Goal: Download file/media

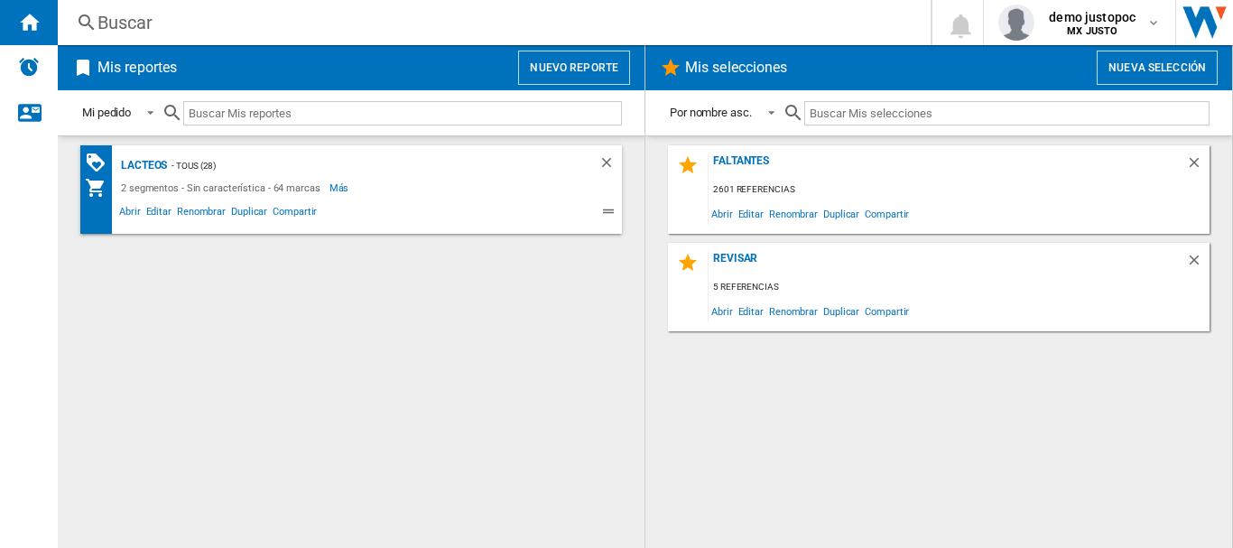
click at [570, 61] on button "Nuevo reporte" at bounding box center [574, 68] width 112 height 34
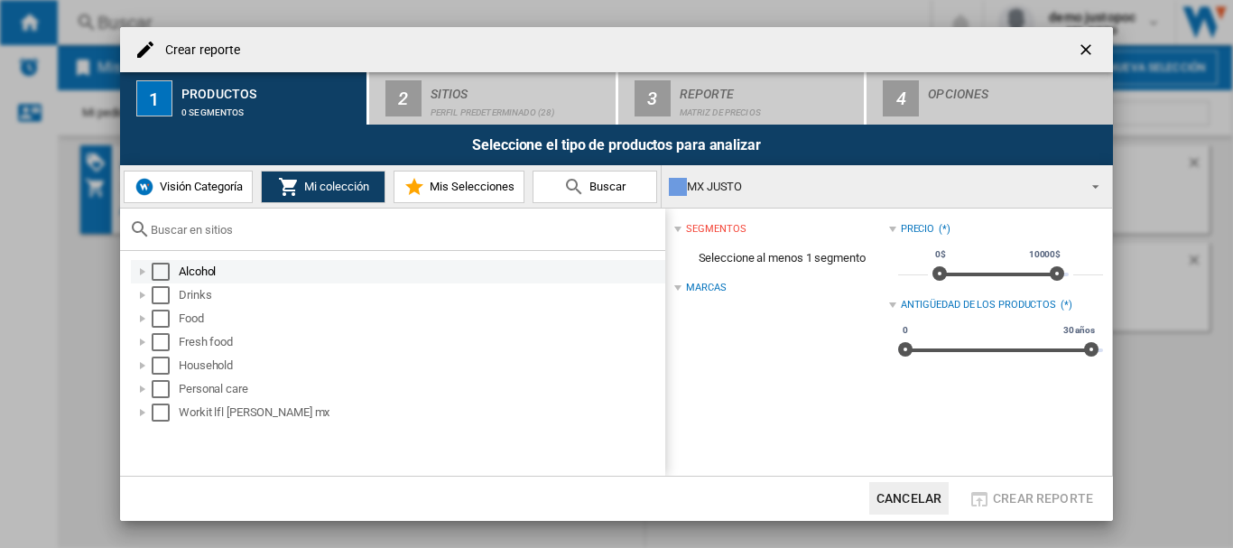
click at [162, 272] on div "Select" at bounding box center [161, 272] width 18 height 18
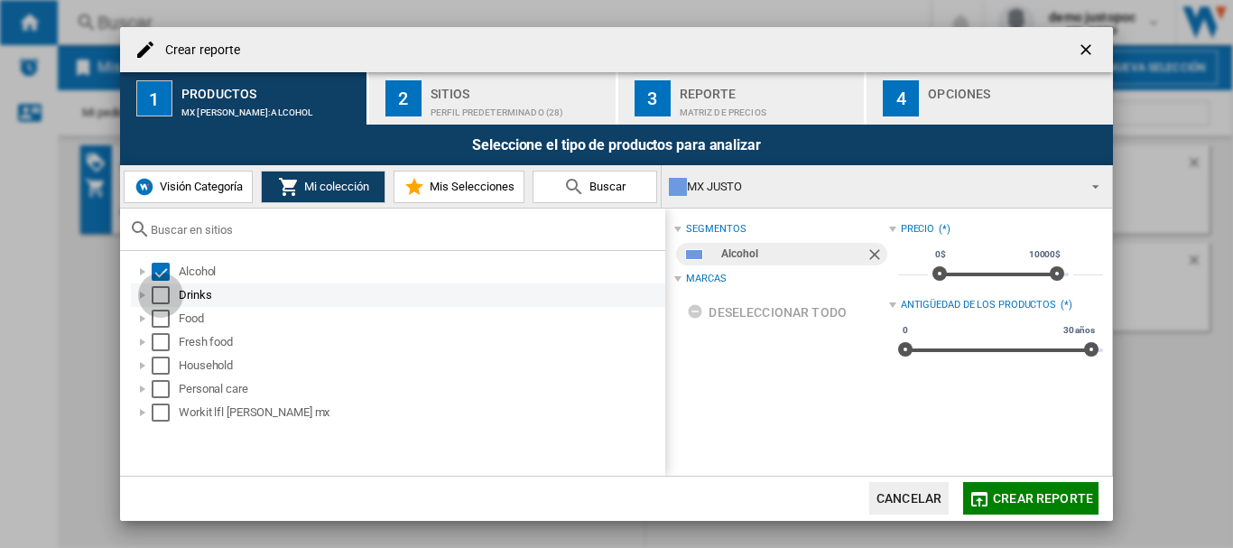
click at [165, 294] on div "Select" at bounding box center [161, 295] width 18 height 18
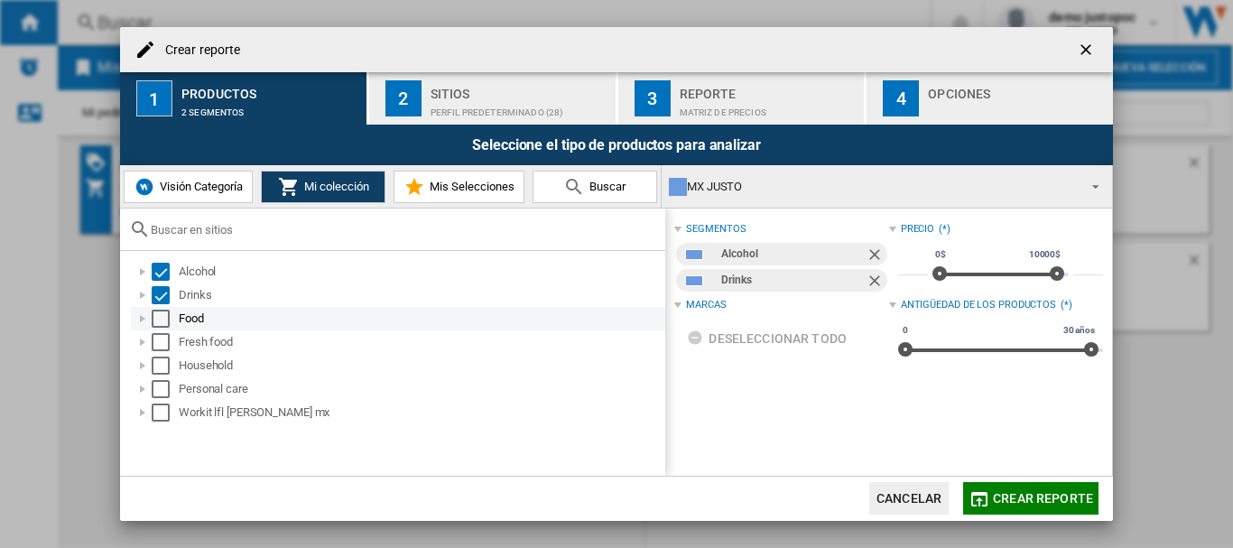
click at [164, 318] on div "Select" at bounding box center [161, 319] width 18 height 18
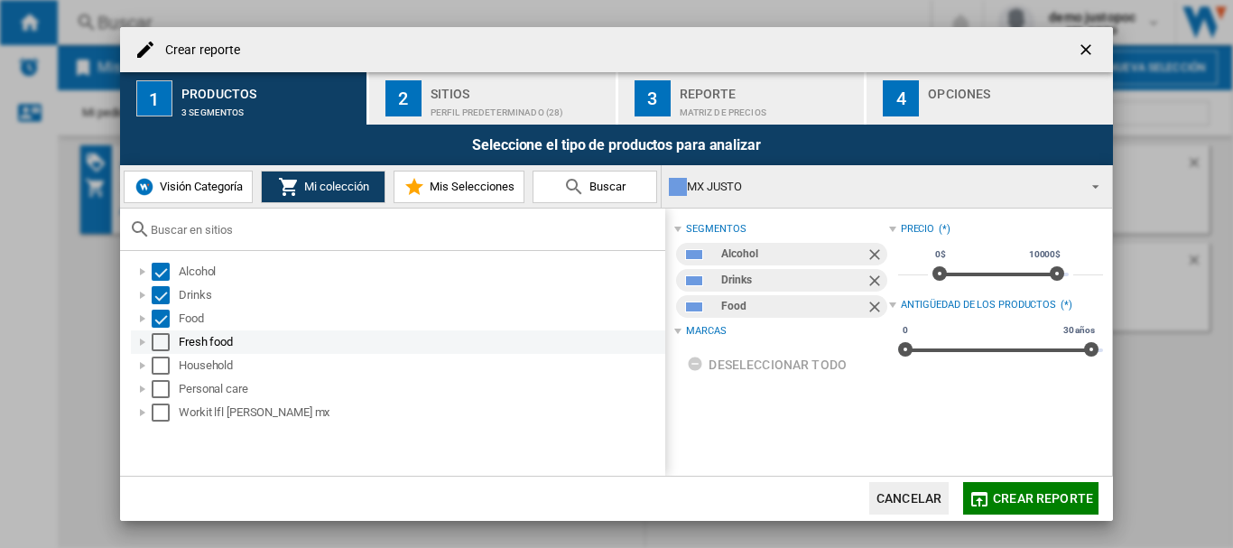
click at [162, 345] on div "Select" at bounding box center [161, 342] width 18 height 18
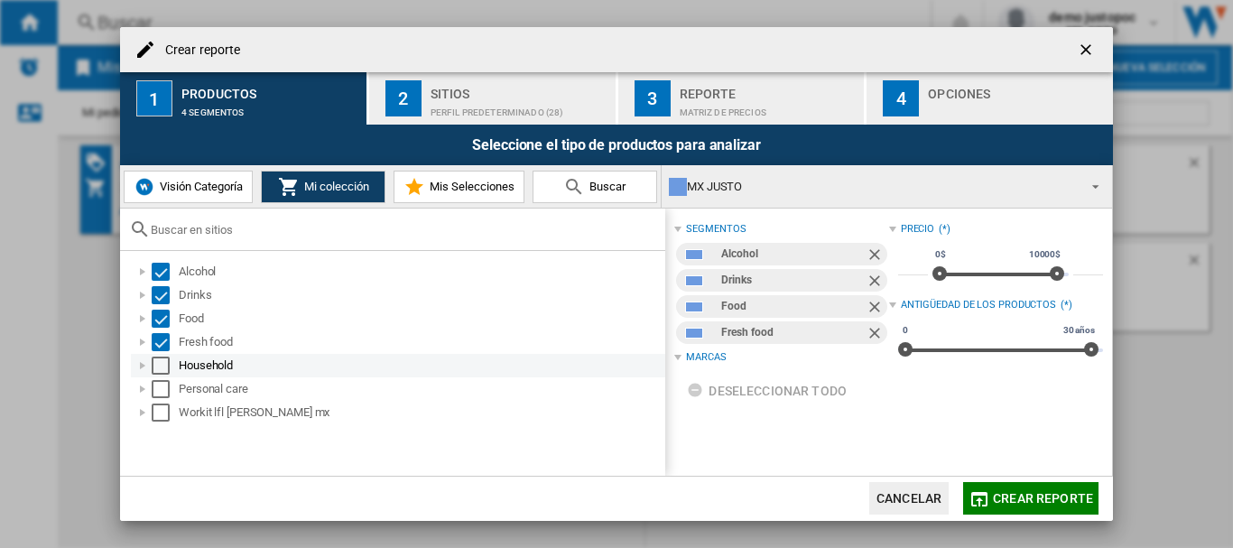
click at [161, 365] on div "Select" at bounding box center [161, 366] width 18 height 18
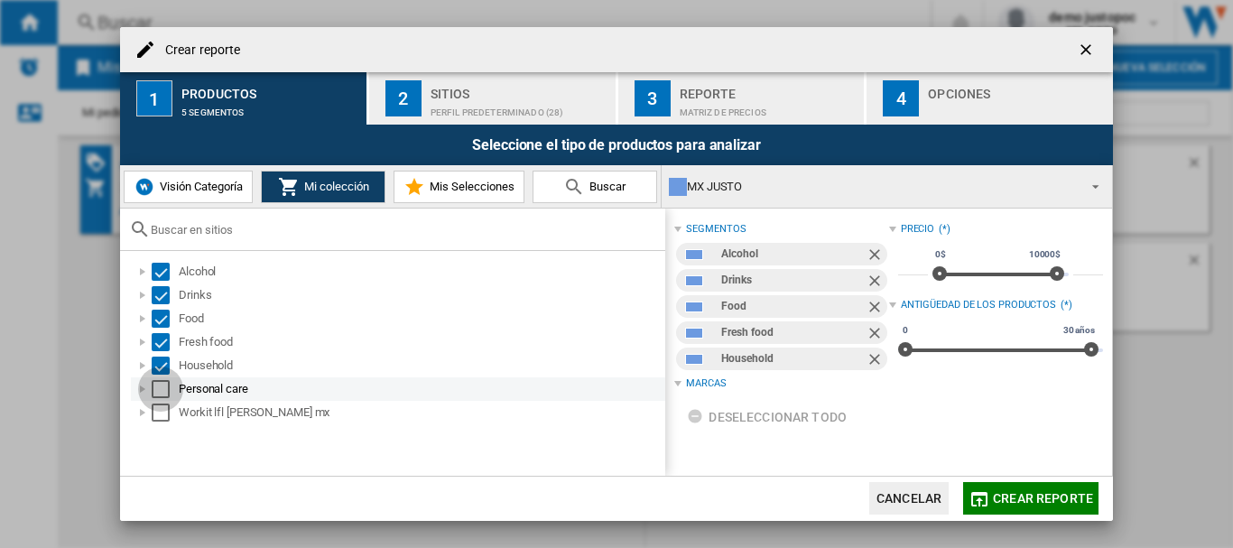
click at [162, 385] on div "Select" at bounding box center [161, 389] width 18 height 18
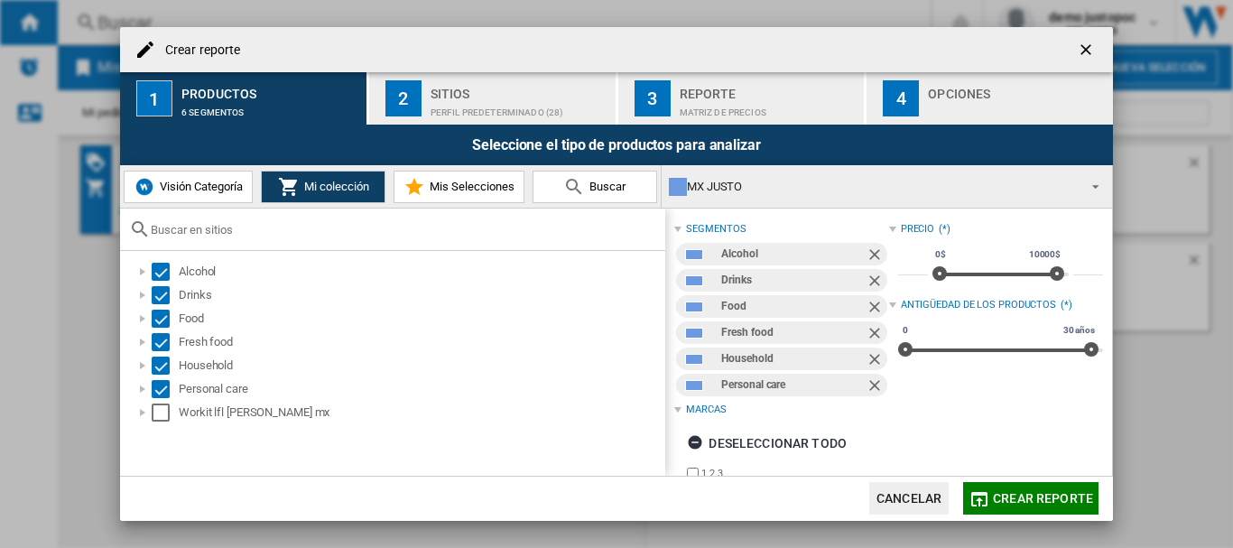
click at [1030, 501] on span "Crear reporte" at bounding box center [1043, 498] width 100 height 14
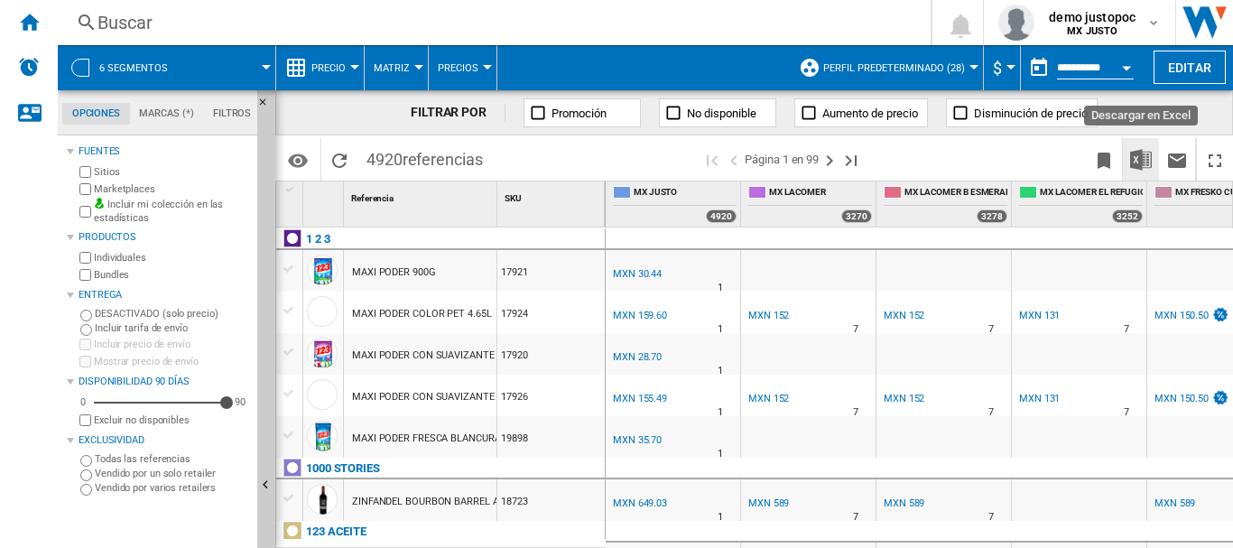
click at [1145, 156] on img "Descargar en Excel" at bounding box center [1141, 160] width 22 height 22
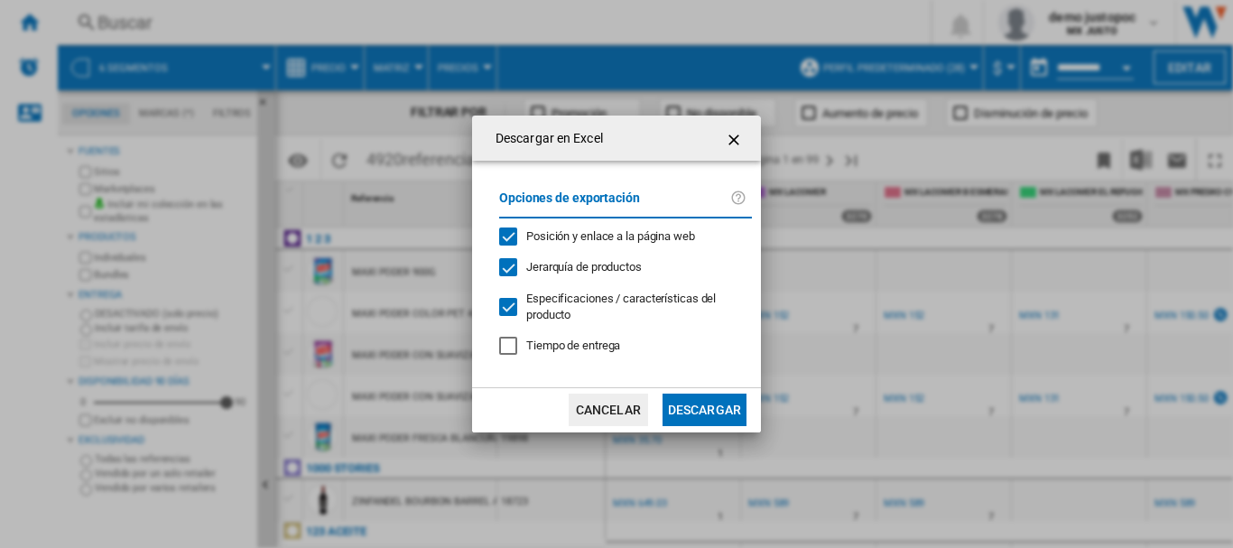
click at [698, 398] on button "Descargar" at bounding box center [705, 410] width 84 height 32
